Goal: Information Seeking & Learning: Learn about a topic

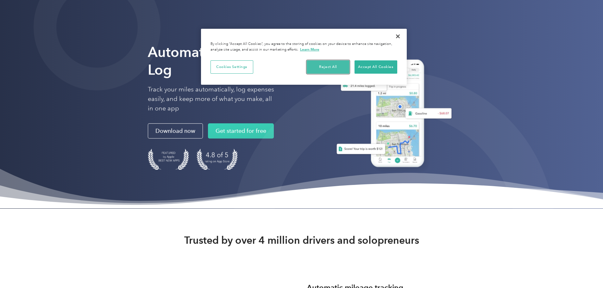
click at [323, 68] on button "Reject All" at bounding box center [328, 66] width 43 height 13
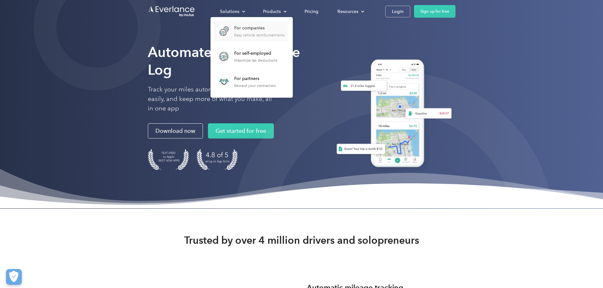
click at [285, 33] on div "Easy vehicle reimbursements" at bounding box center [259, 35] width 50 height 4
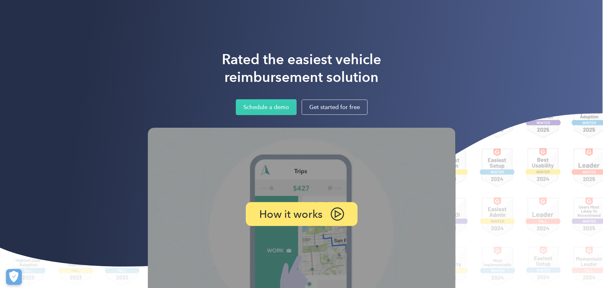
click at [338, 221] on img at bounding box center [338, 214] width 14 height 13
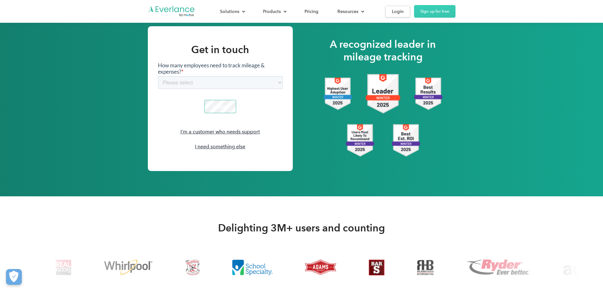
scroll to position [874, 0]
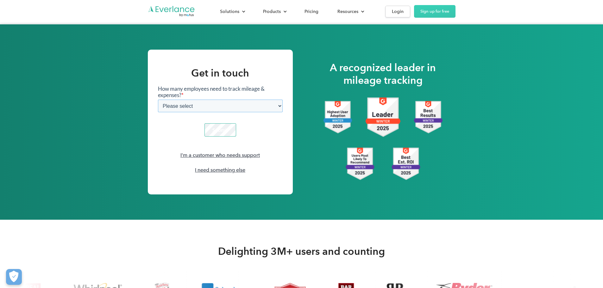
click at [282, 100] on select "Please select 1-4 5-19 20-39 [PHONE_NUMBER] [PHONE_NUMBER] 1000+" at bounding box center [220, 105] width 125 height 13
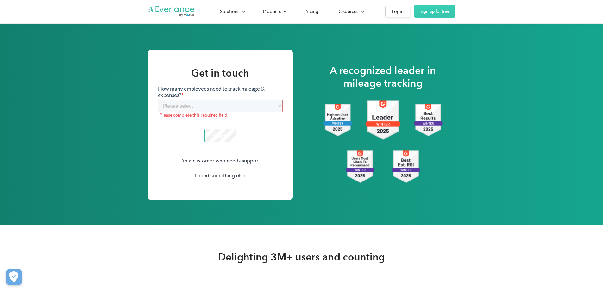
click at [323, 117] on div "Get in touch I'm a customer who needs support I need something else A recognize…" at bounding box center [301, 124] width 603 height 201
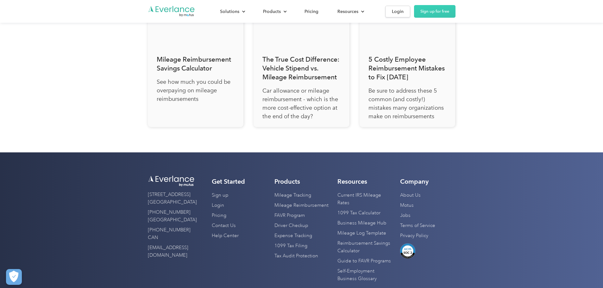
scroll to position [2292, 0]
